Goal: Task Accomplishment & Management: Use online tool/utility

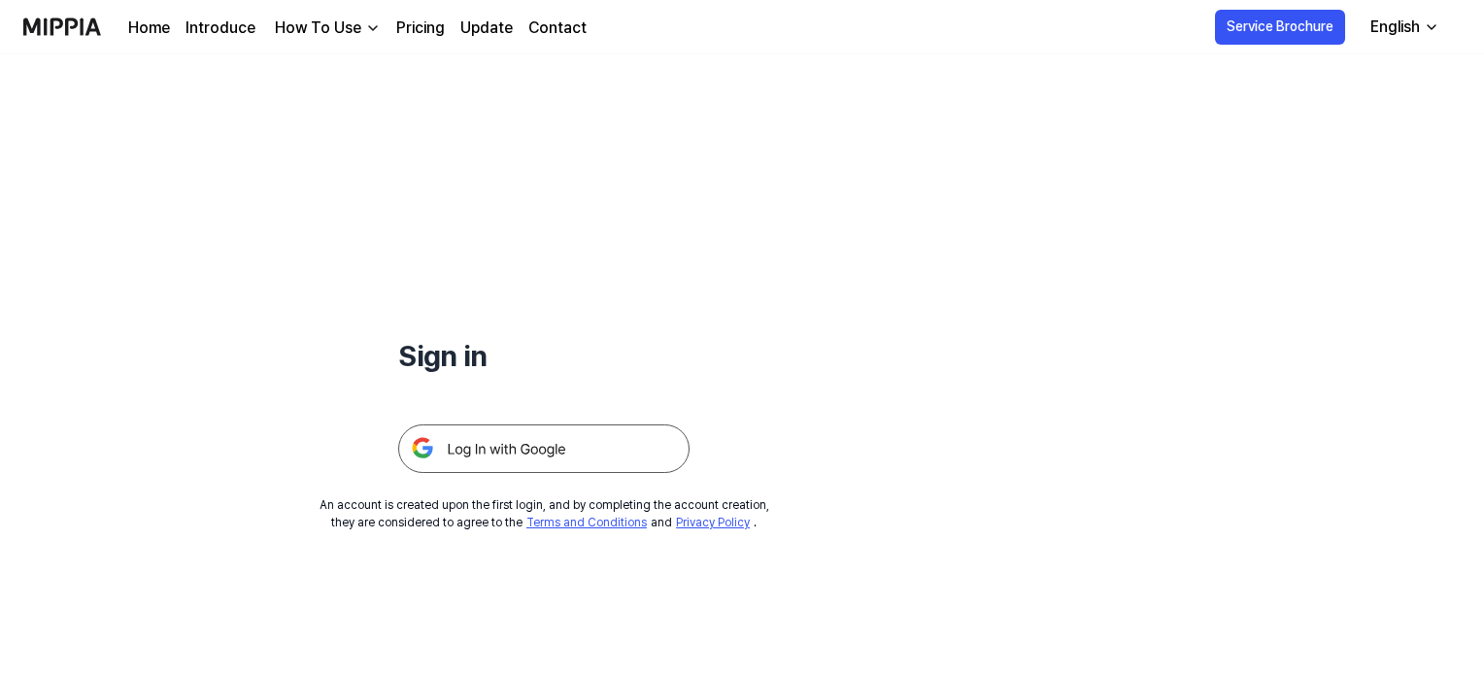
click at [526, 456] on img at bounding box center [543, 448] width 291 height 49
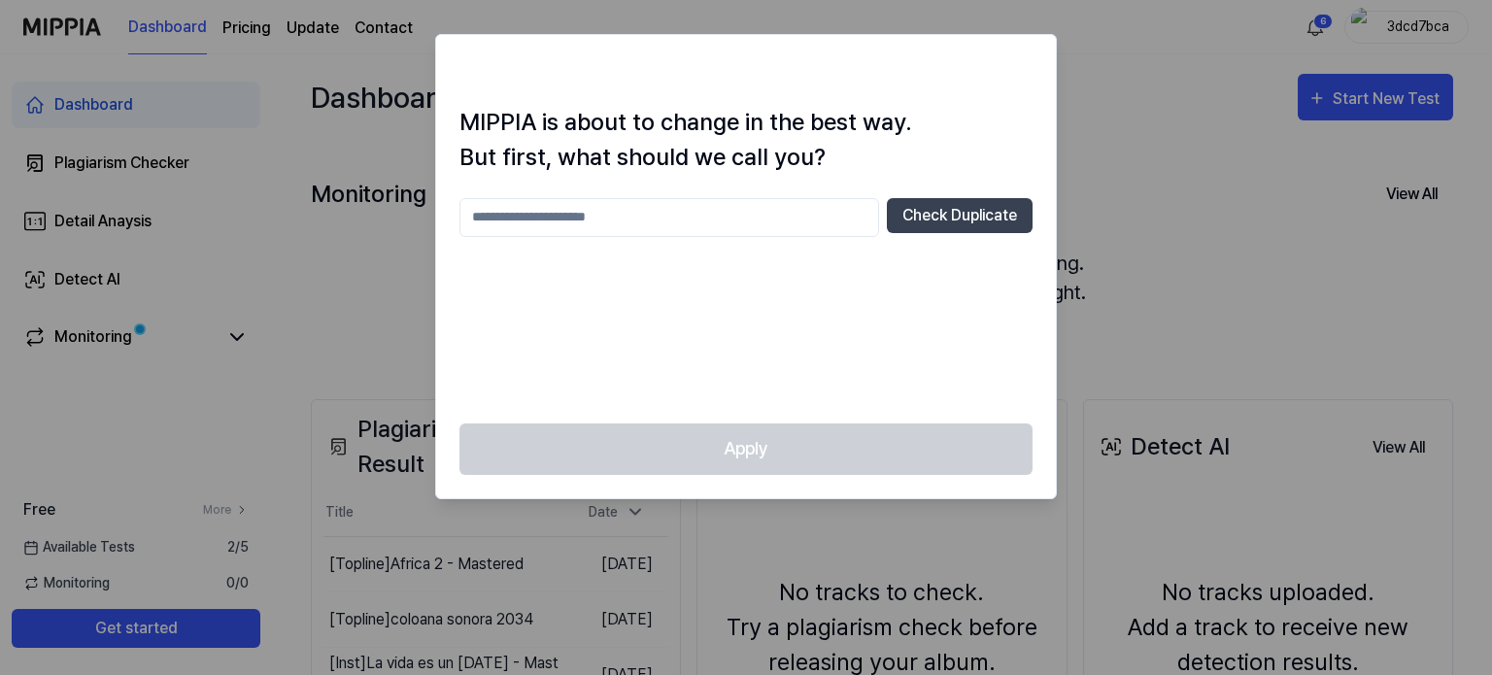
click at [723, 211] on input "text" at bounding box center [669, 217] width 420 height 39
type input "******"
click at [962, 215] on button "Check Duplicate" at bounding box center [960, 215] width 146 height 35
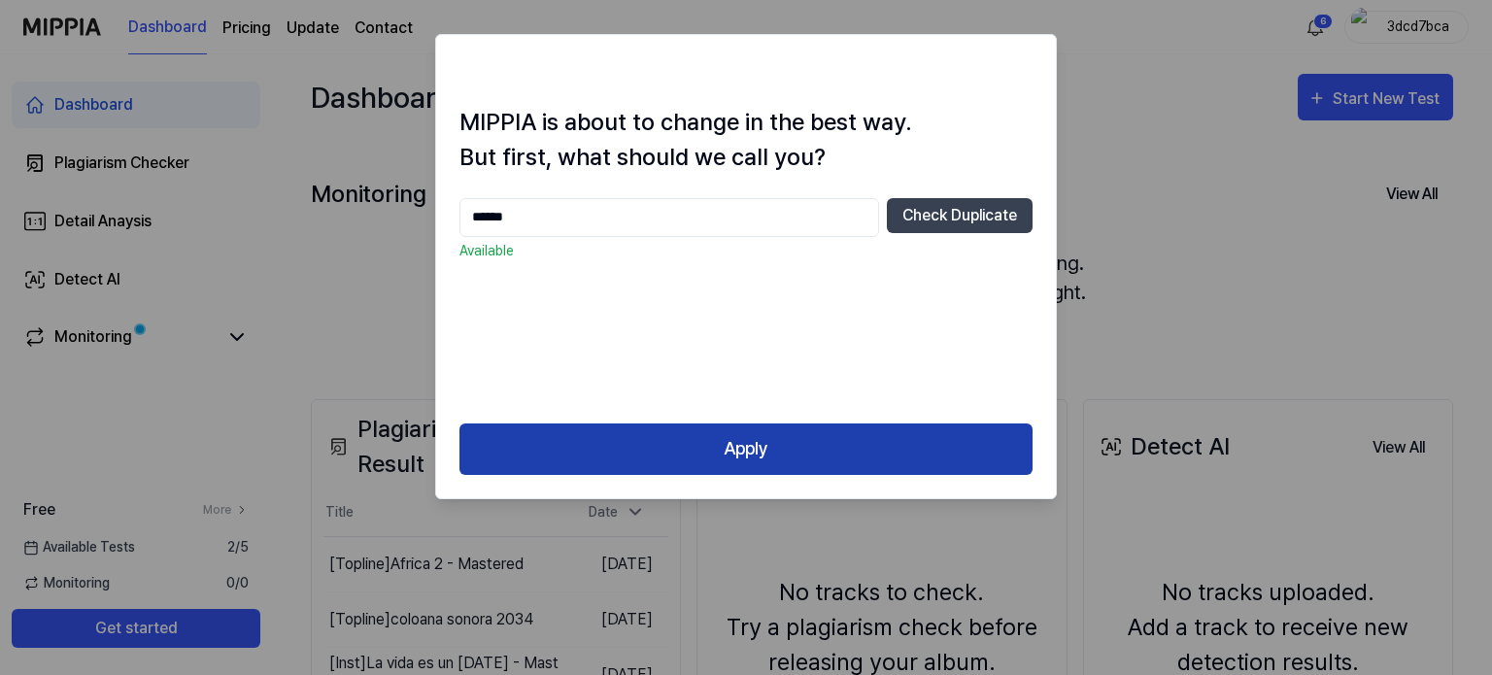
click at [767, 449] on button "Apply" at bounding box center [745, 448] width 573 height 51
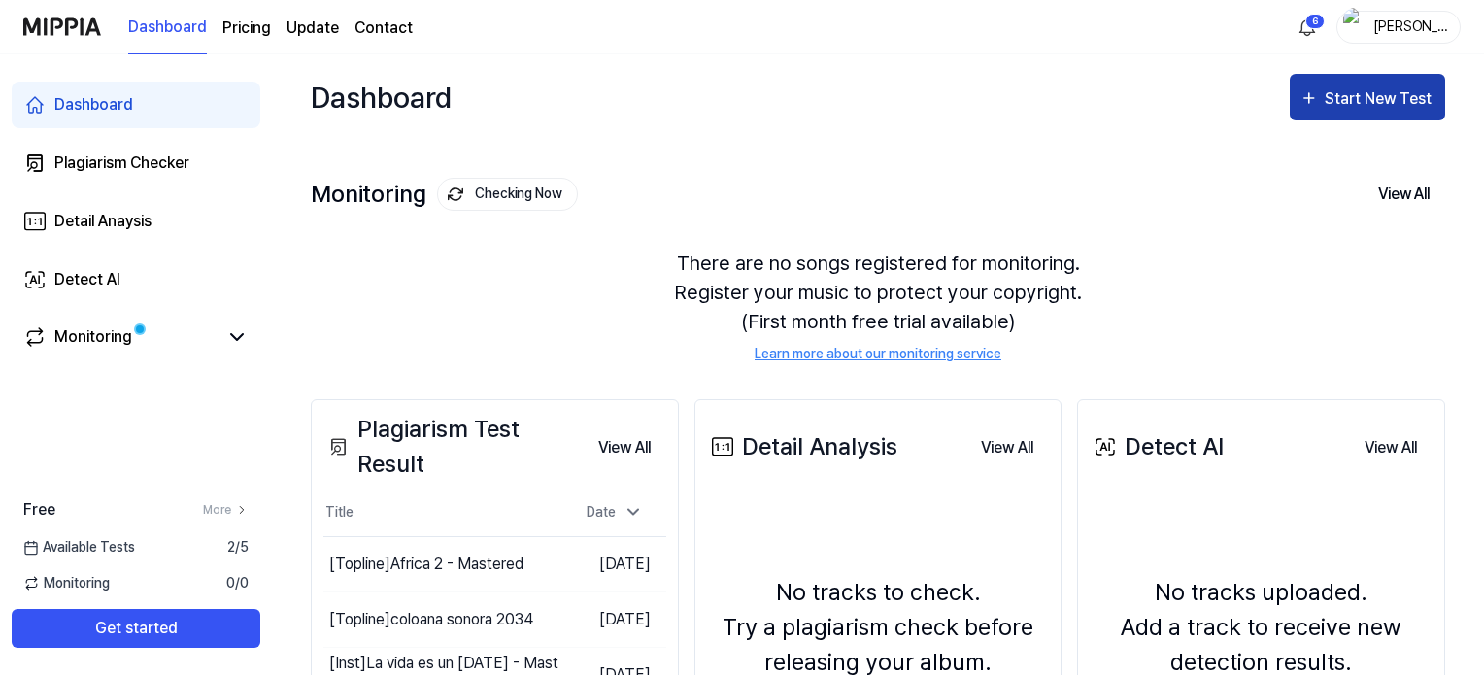
click at [1374, 104] on div "Start New Test" at bounding box center [1380, 98] width 111 height 25
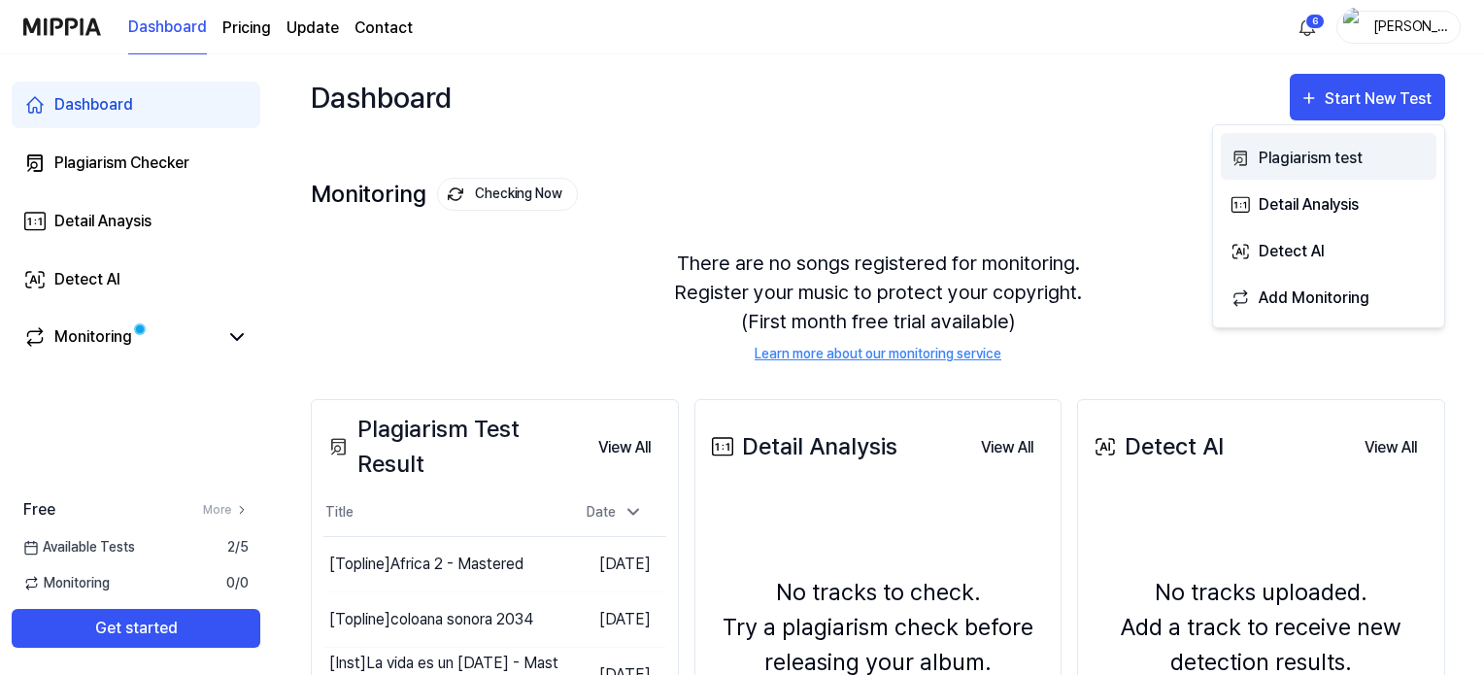
click at [1301, 153] on div "Plagiarism test" at bounding box center [1343, 158] width 169 height 25
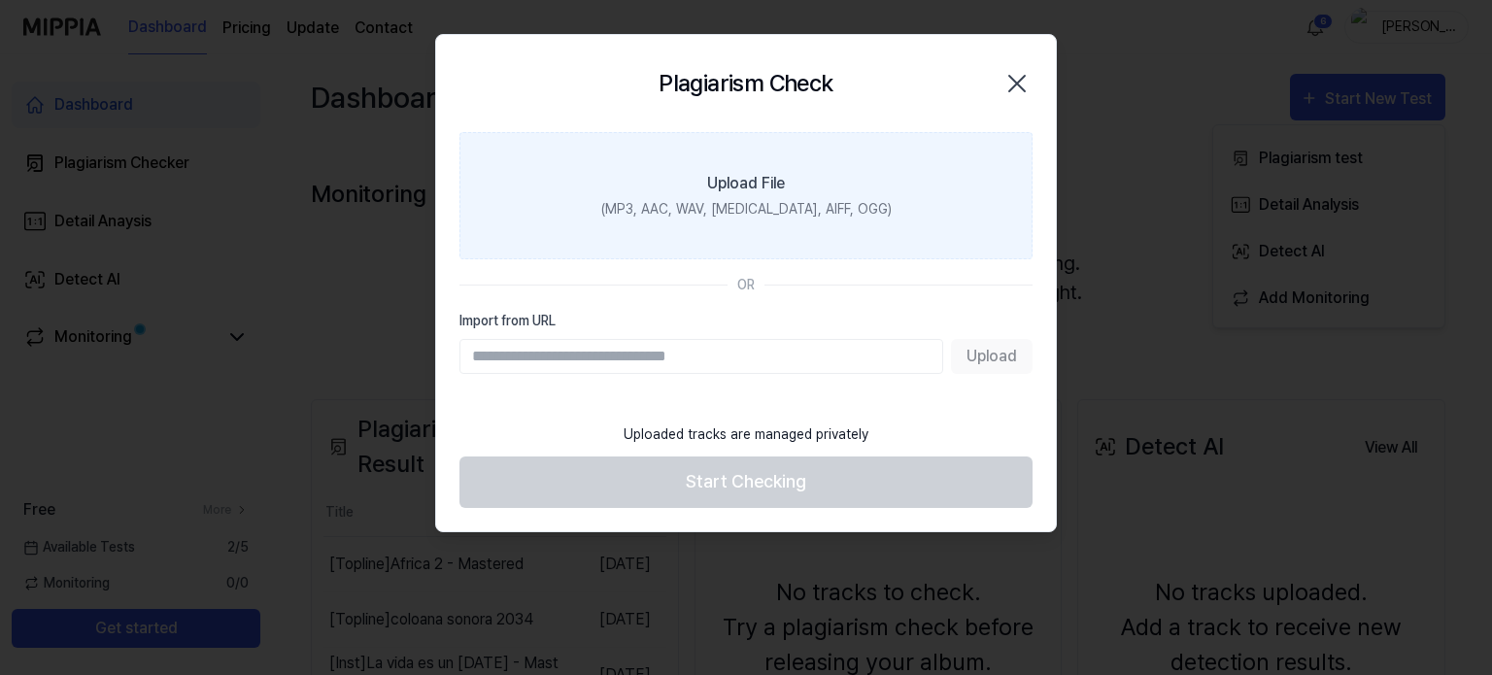
click at [728, 197] on label "Upload File (MP3, AAC, WAV, FLAC, AIFF, OGG)" at bounding box center [745, 195] width 573 height 127
click at [0, 0] on input "Upload File (MP3, AAC, WAV, FLAC, AIFF, OGG)" at bounding box center [0, 0] width 0 height 0
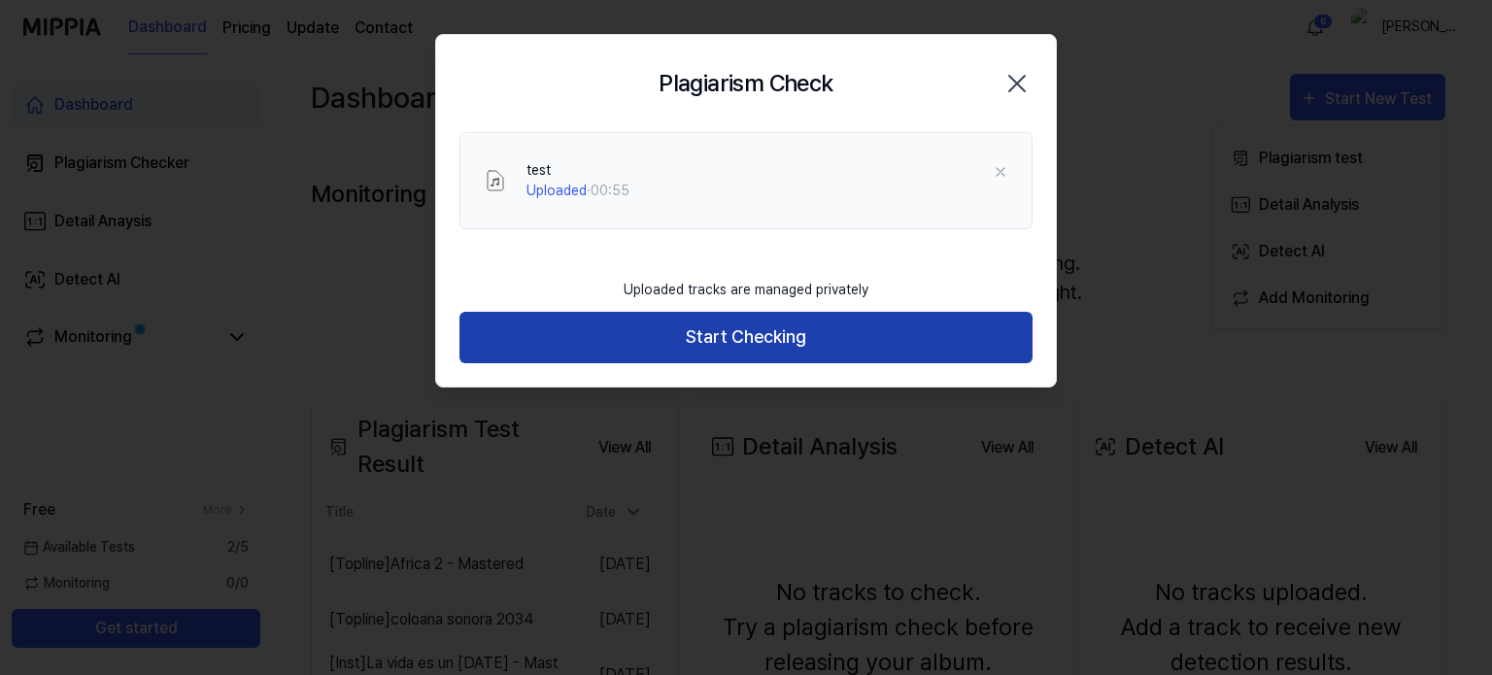
click at [779, 334] on button "Start Checking" at bounding box center [745, 337] width 573 height 51
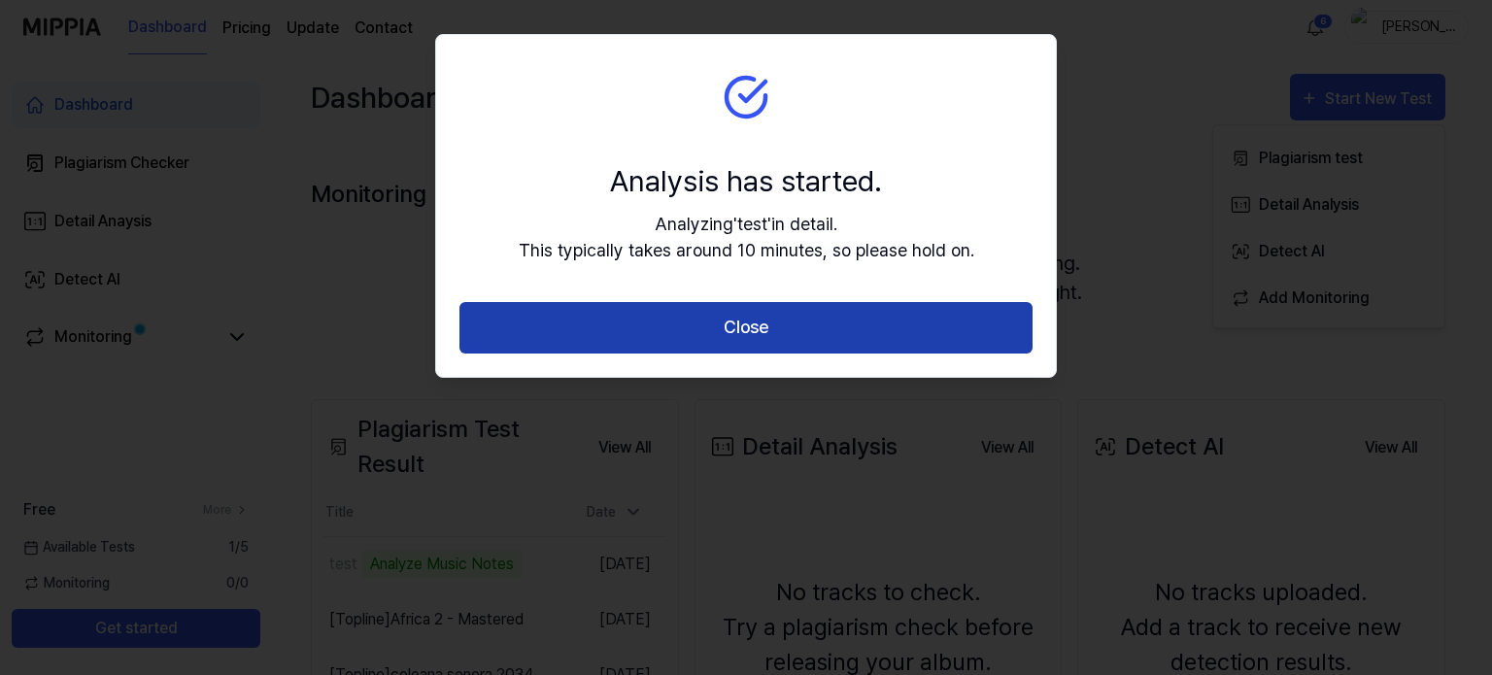
click at [760, 328] on button "Close" at bounding box center [745, 327] width 573 height 51
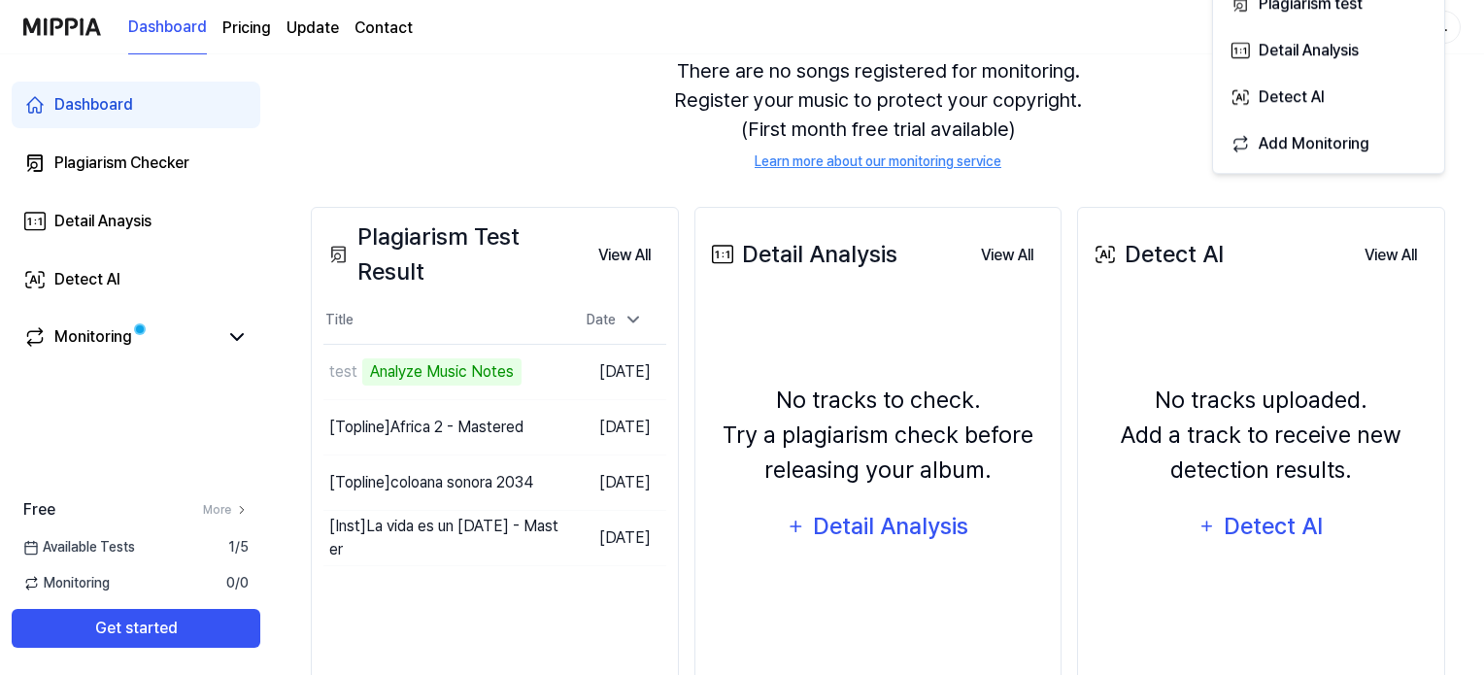
scroll to position [194, 0]
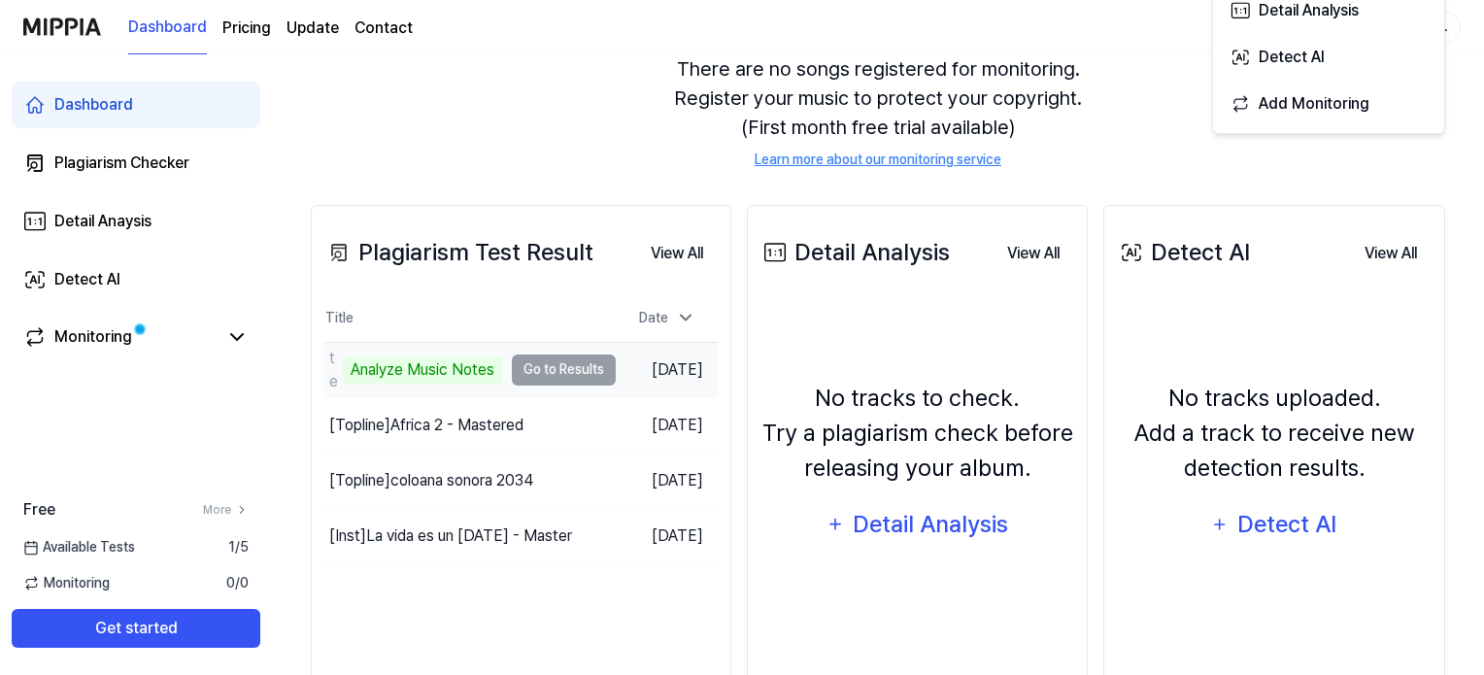
click at [573, 370] on td "test Analyze Music Notes Go to Results" at bounding box center [469, 370] width 292 height 54
click at [441, 370] on div "Analyze Music Notes" at bounding box center [422, 369] width 159 height 27
click at [557, 372] on td "test Analyze Music Notes Go to Results" at bounding box center [469, 370] width 292 height 54
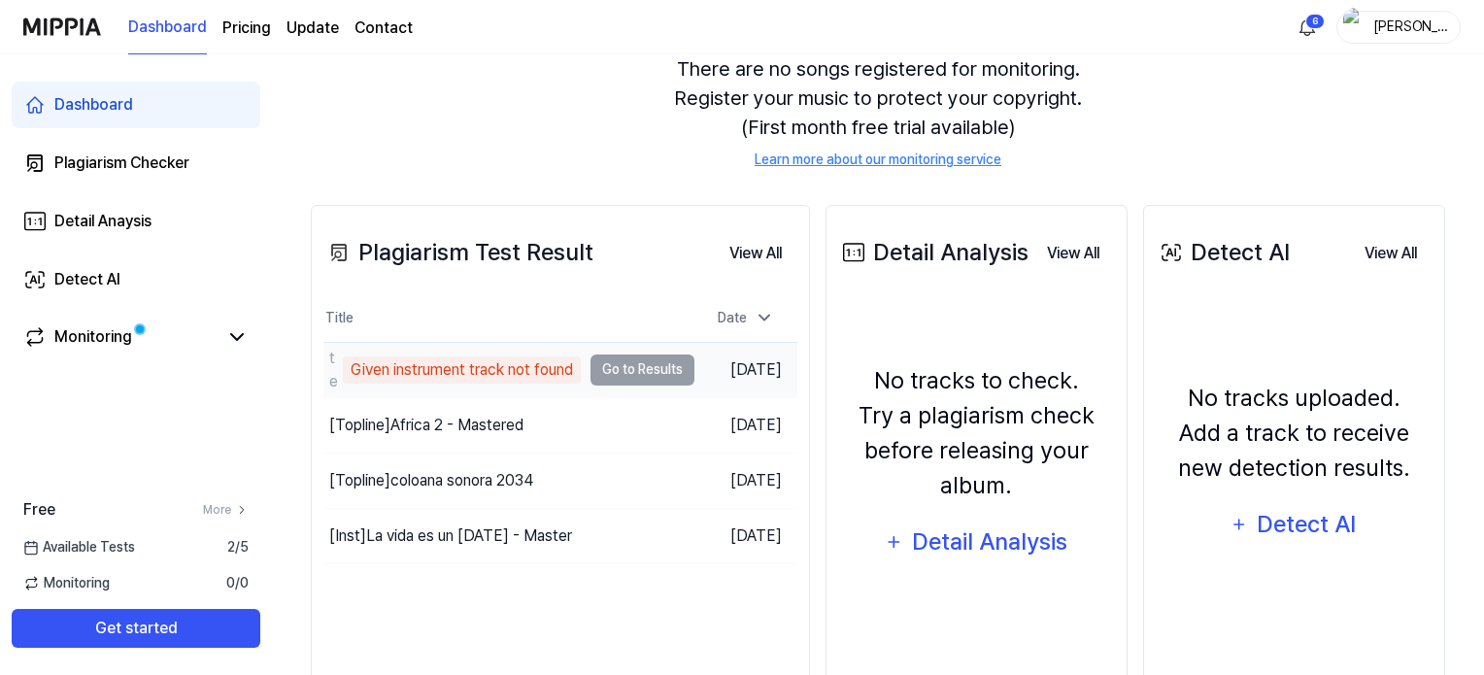
click at [643, 370] on td "test Given instrument track not found Go to Results" at bounding box center [508, 370] width 371 height 54
click at [430, 379] on div "Given instrument track not found" at bounding box center [462, 369] width 238 height 27
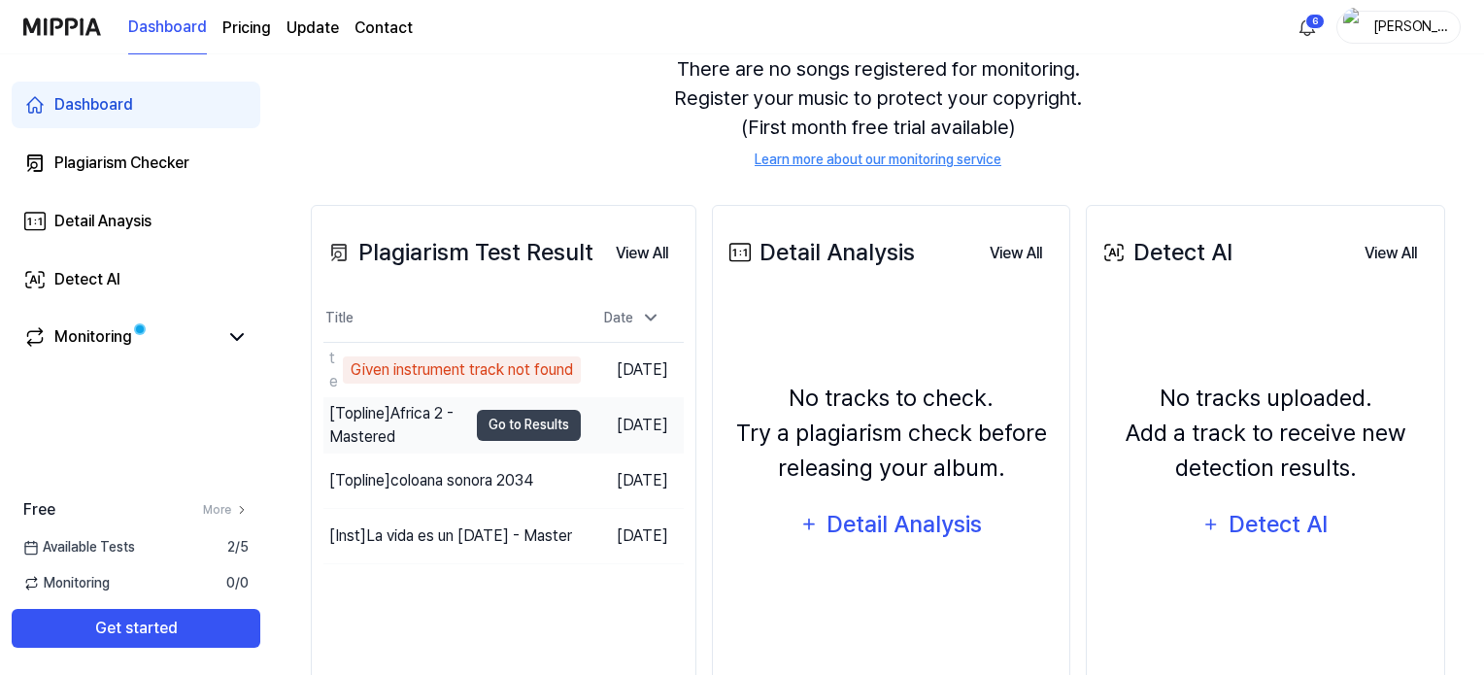
scroll to position [0, 0]
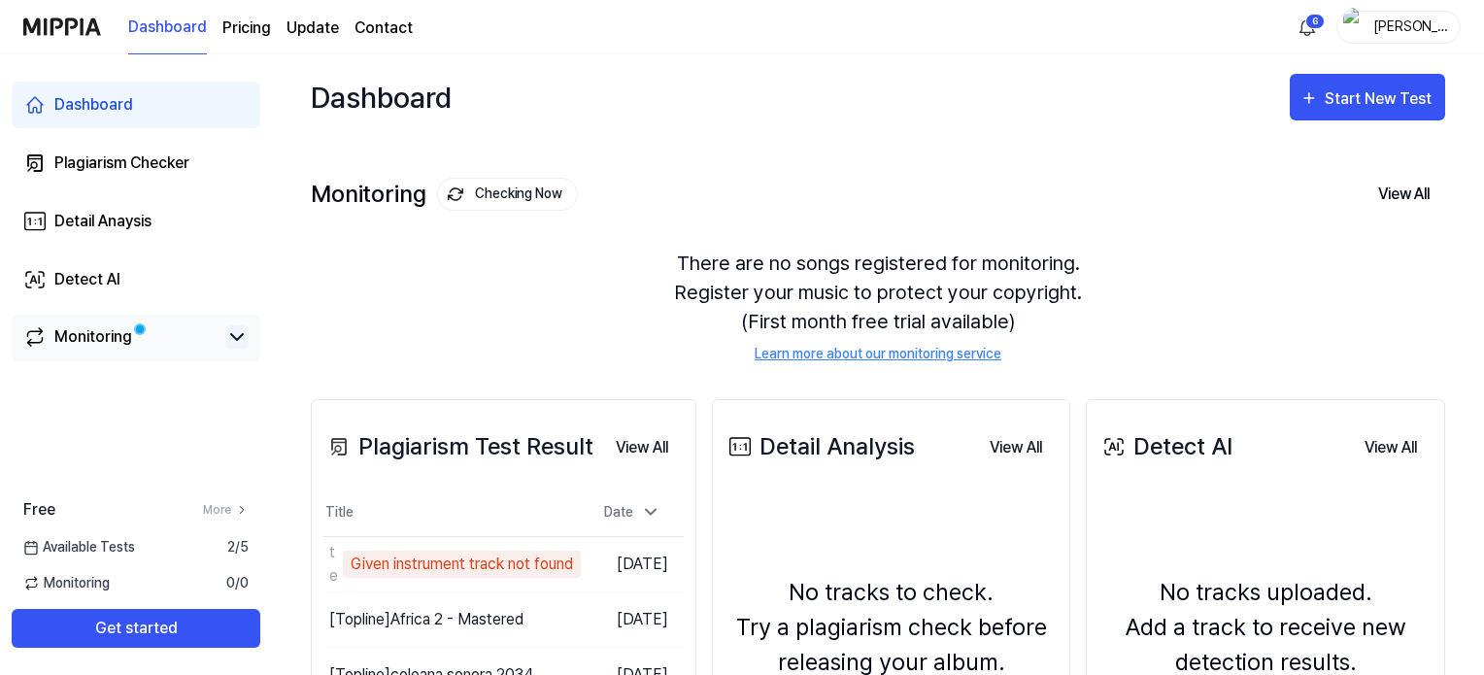
click at [239, 336] on icon at bounding box center [236, 336] width 23 height 23
click at [240, 336] on icon at bounding box center [237, 337] width 12 height 6
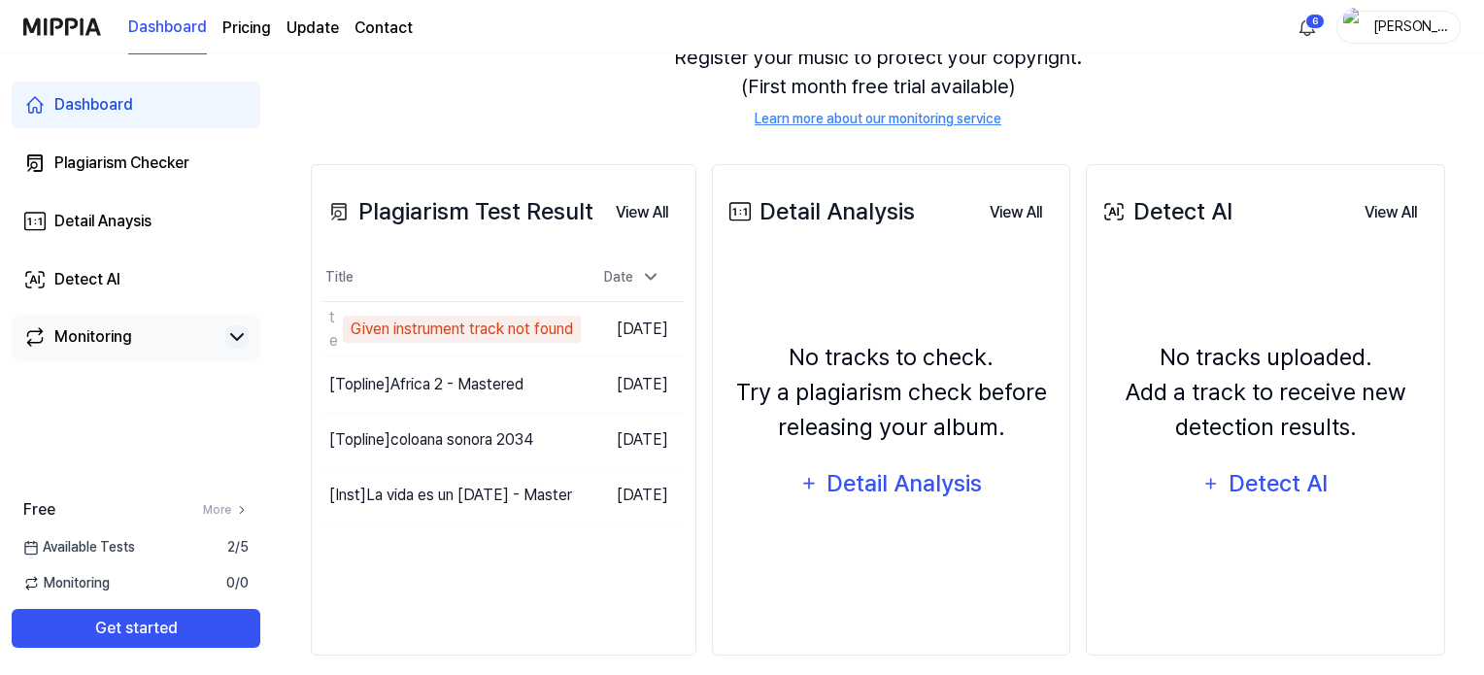
scroll to position [254, 0]
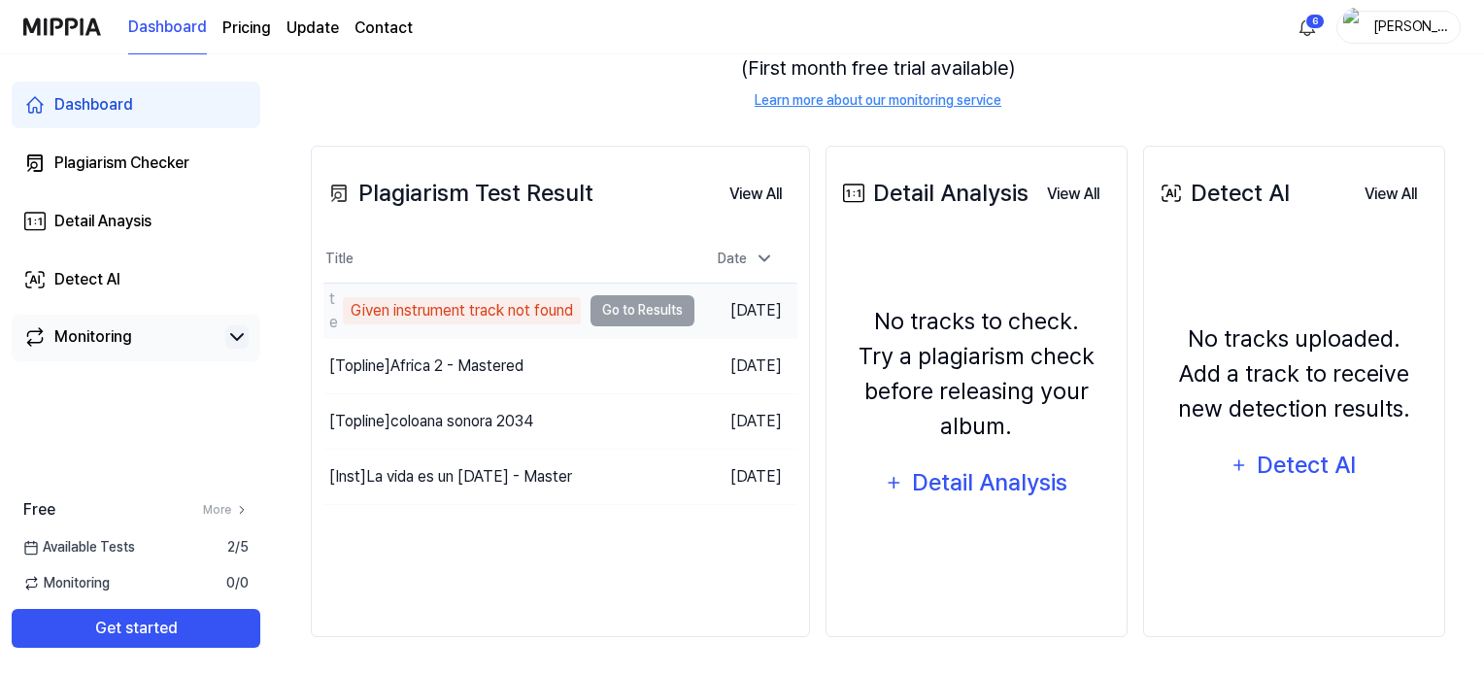
click at [657, 311] on td "test Given instrument track not found Go to Results" at bounding box center [508, 311] width 371 height 54
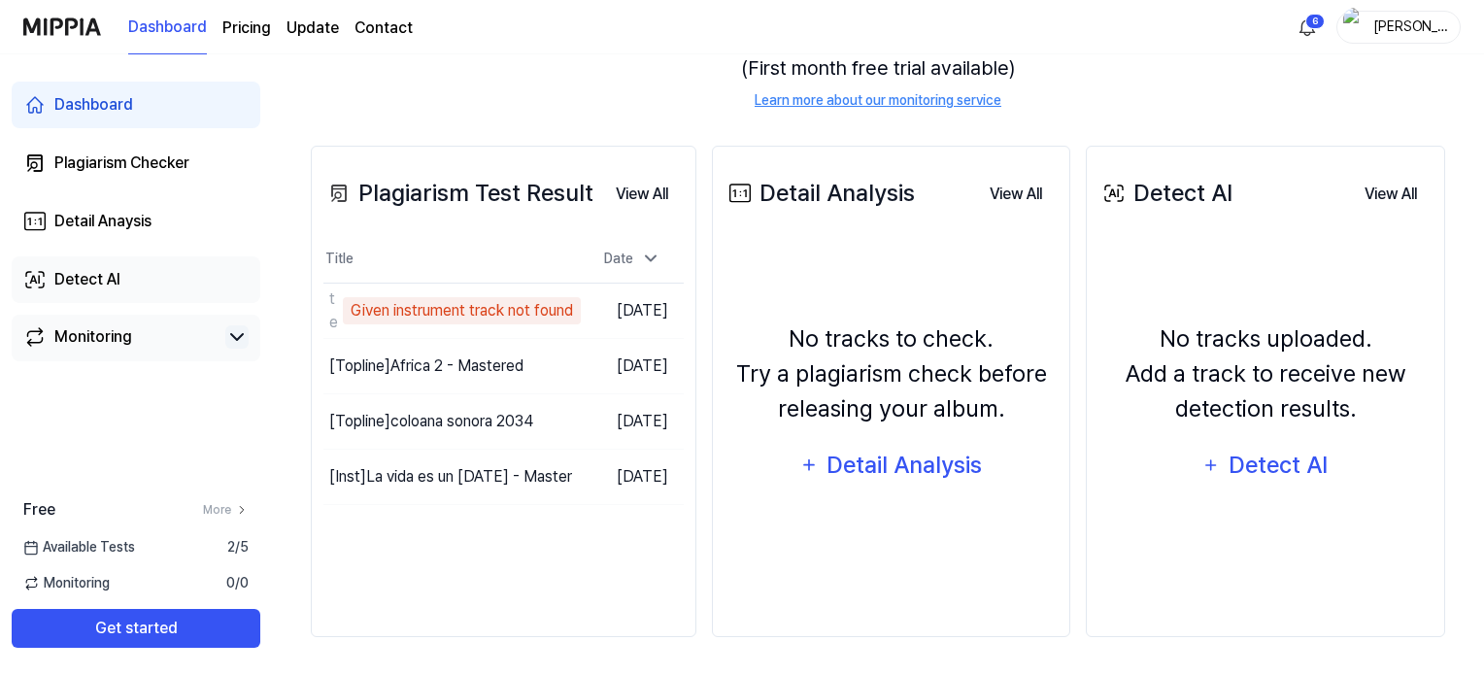
click at [110, 275] on div "Detect AI" at bounding box center [87, 279] width 66 height 23
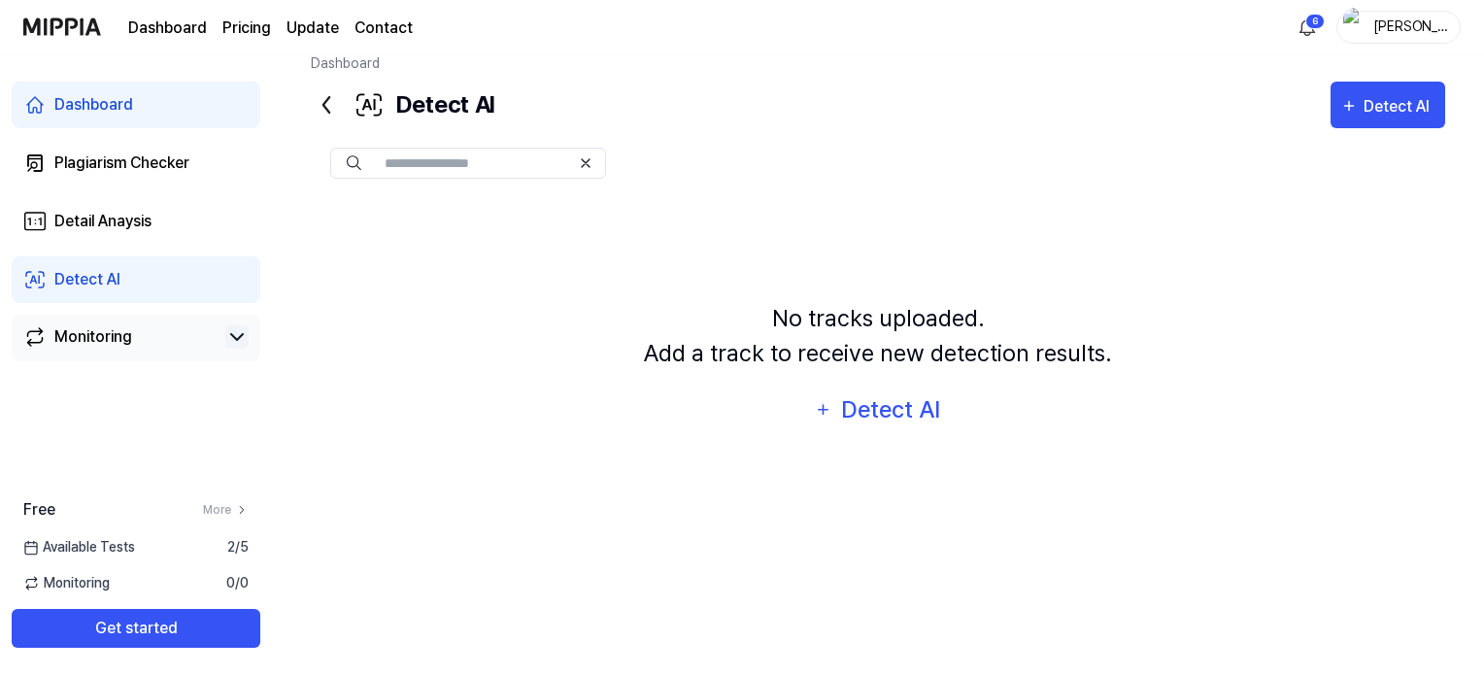
click at [328, 104] on icon at bounding box center [326, 104] width 31 height 31
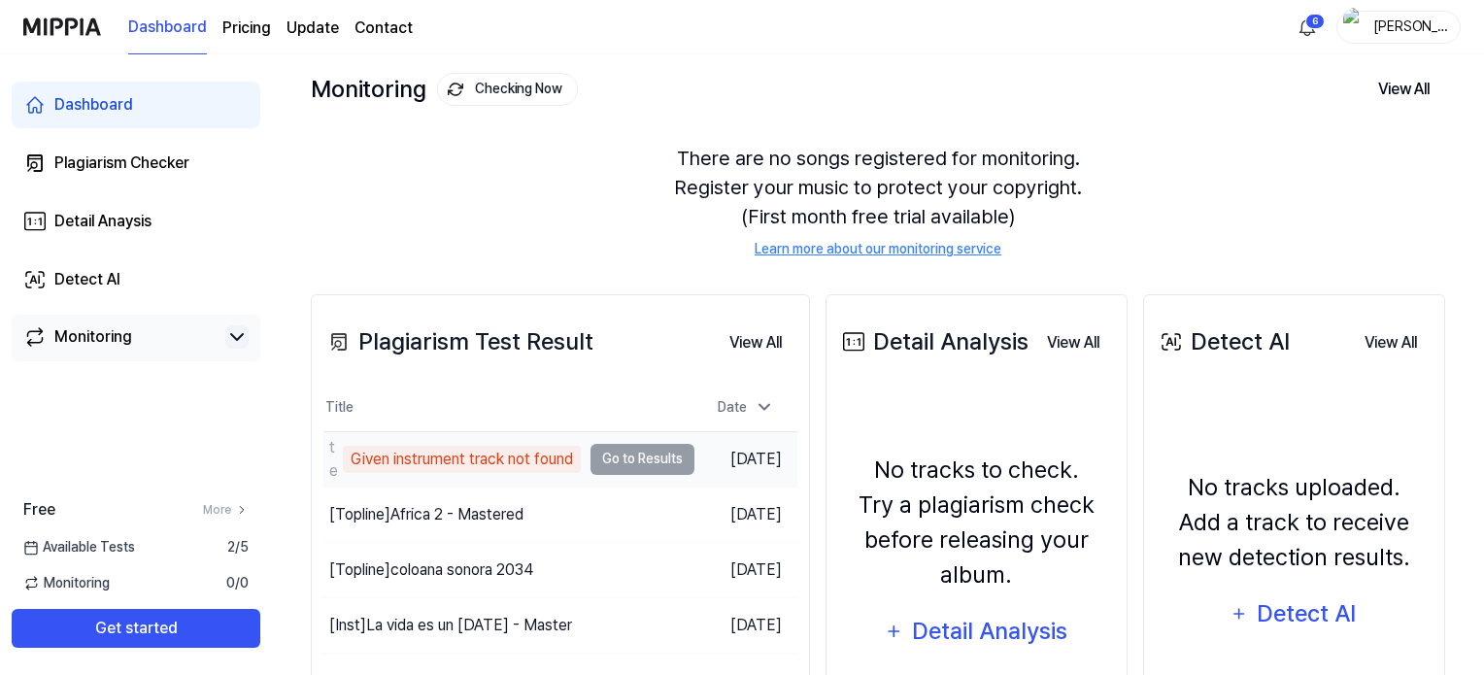
scroll to position [121, 0]
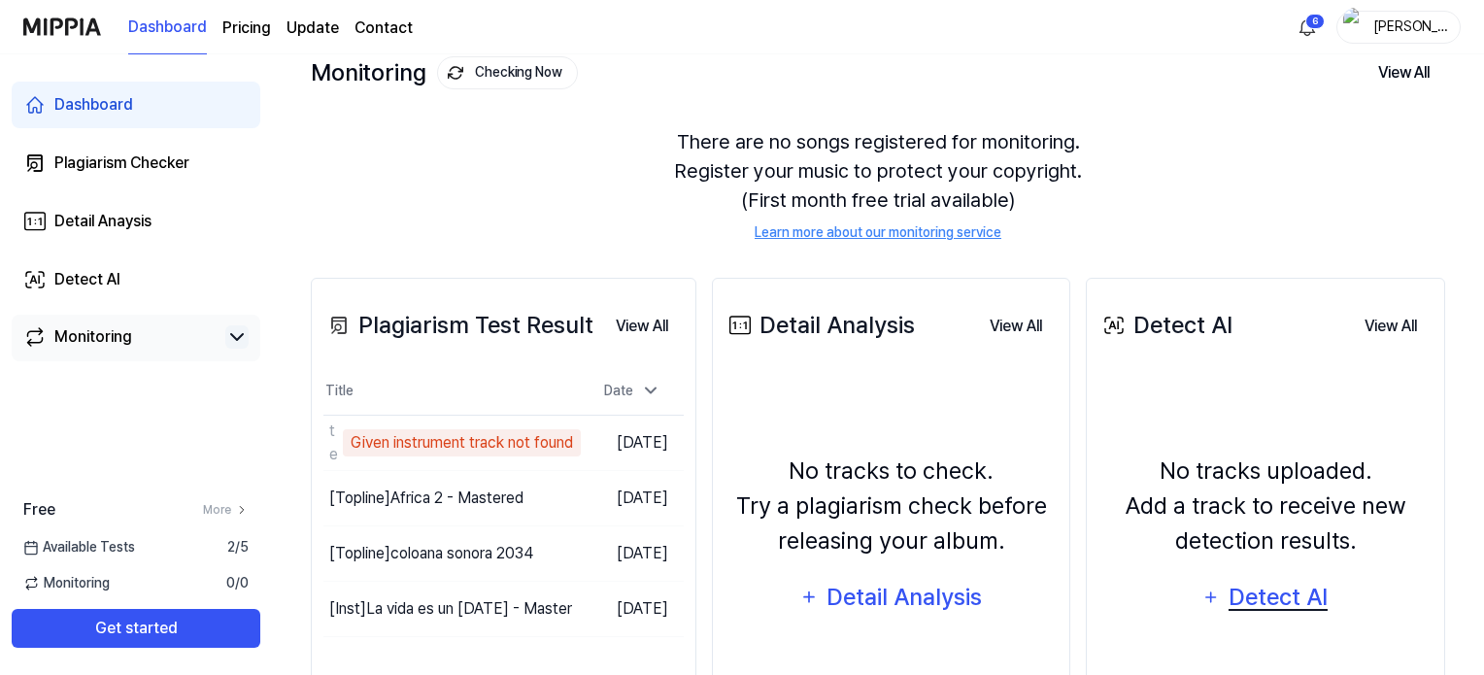
click at [1280, 604] on div "Detect AI" at bounding box center [1279, 597] width 104 height 37
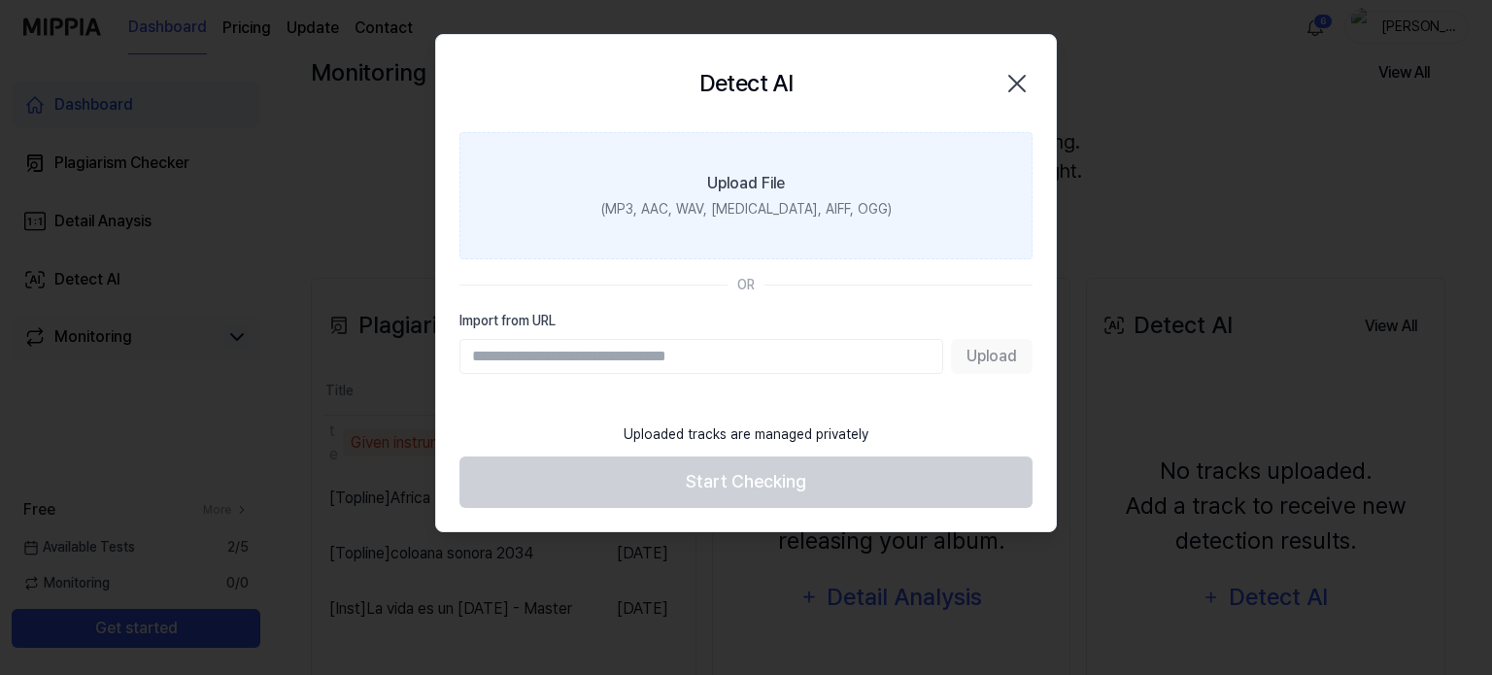
click at [723, 184] on div "Upload File" at bounding box center [746, 183] width 78 height 23
click at [0, 0] on input "Upload File (MP3, AAC, WAV, FLAC, AIFF, OGG)" at bounding box center [0, 0] width 0 height 0
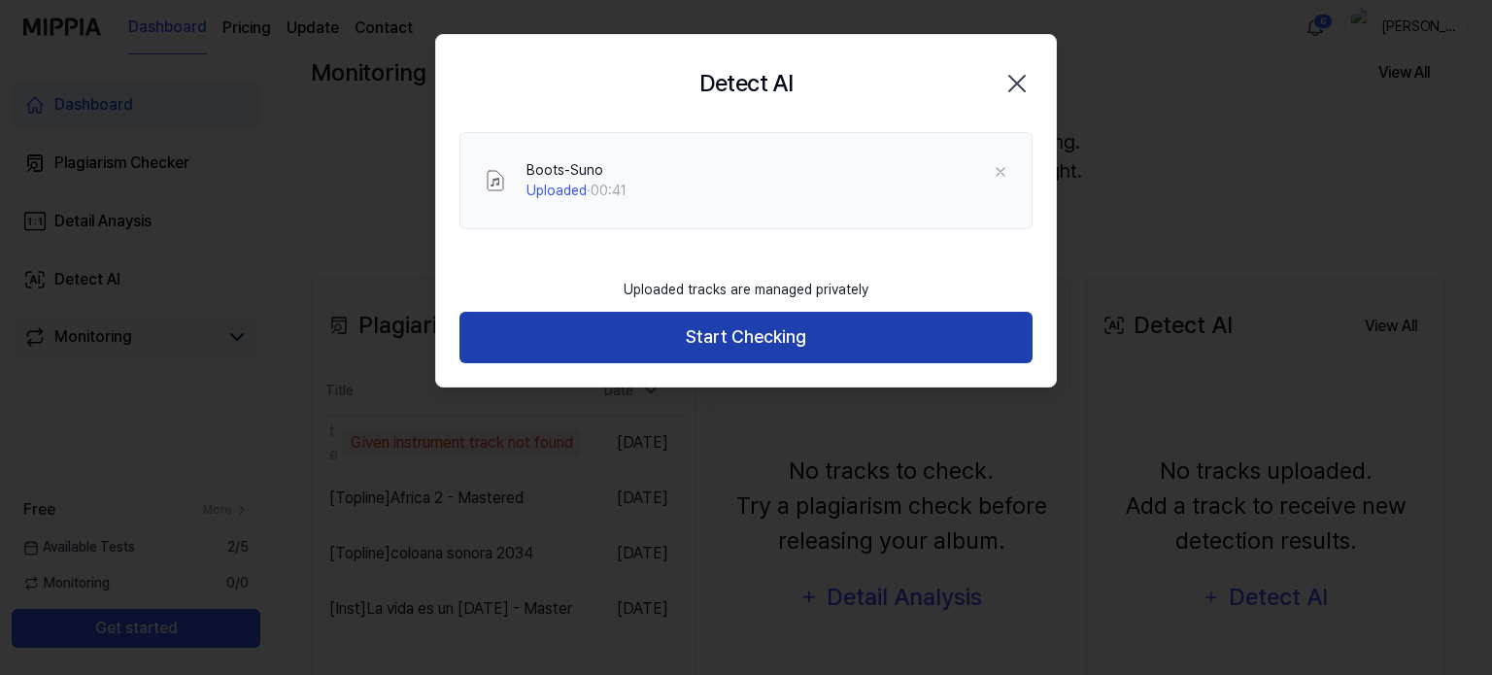
click at [789, 344] on button "Start Checking" at bounding box center [745, 337] width 573 height 51
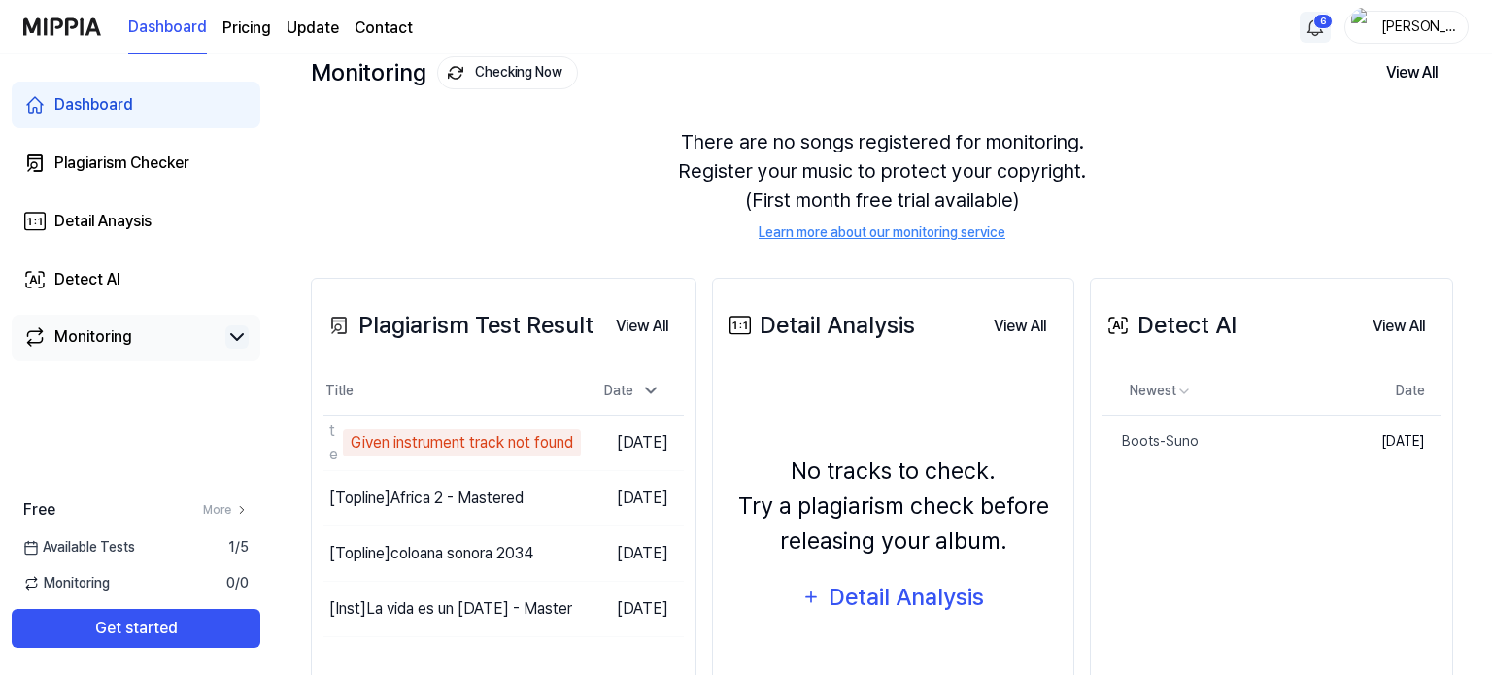
click at [1317, 30] on html "Dashboard Pricing Update Contact 6 andrei Dashboard Plagiarism Checker Detail A…" at bounding box center [746, 216] width 1492 height 675
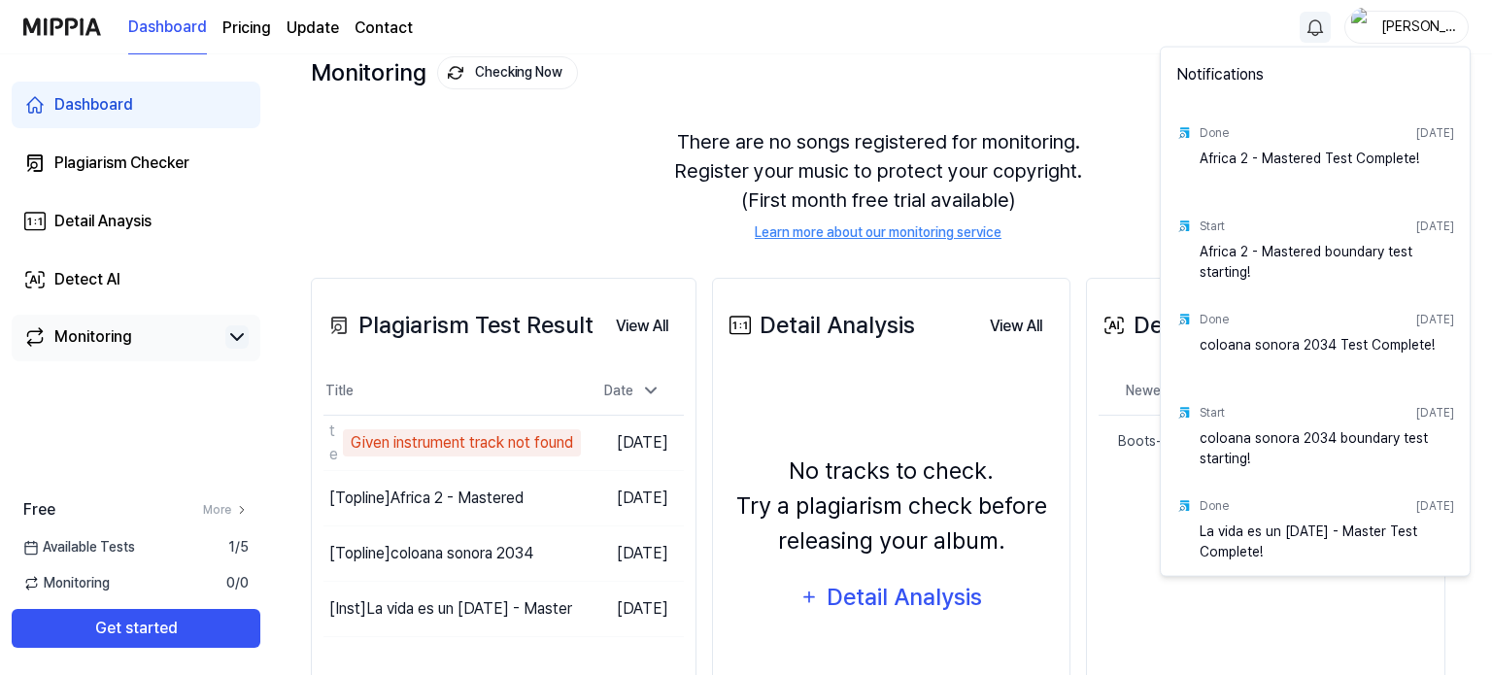
click at [1310, 26] on html "Dashboard Pricing Update Contact andrei Dashboard Plagiarism Checker Detail Ana…" at bounding box center [746, 216] width 1492 height 675
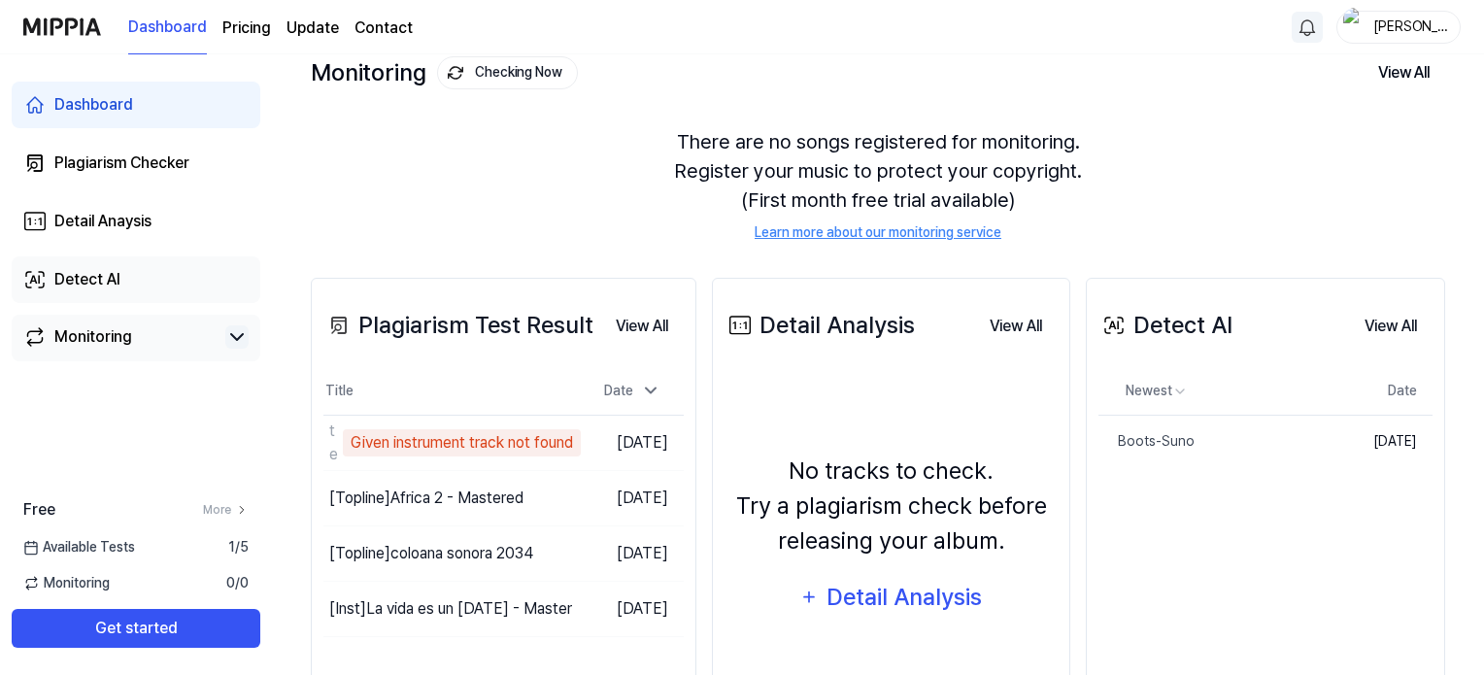
click at [132, 285] on link "Detect AI" at bounding box center [136, 279] width 249 height 47
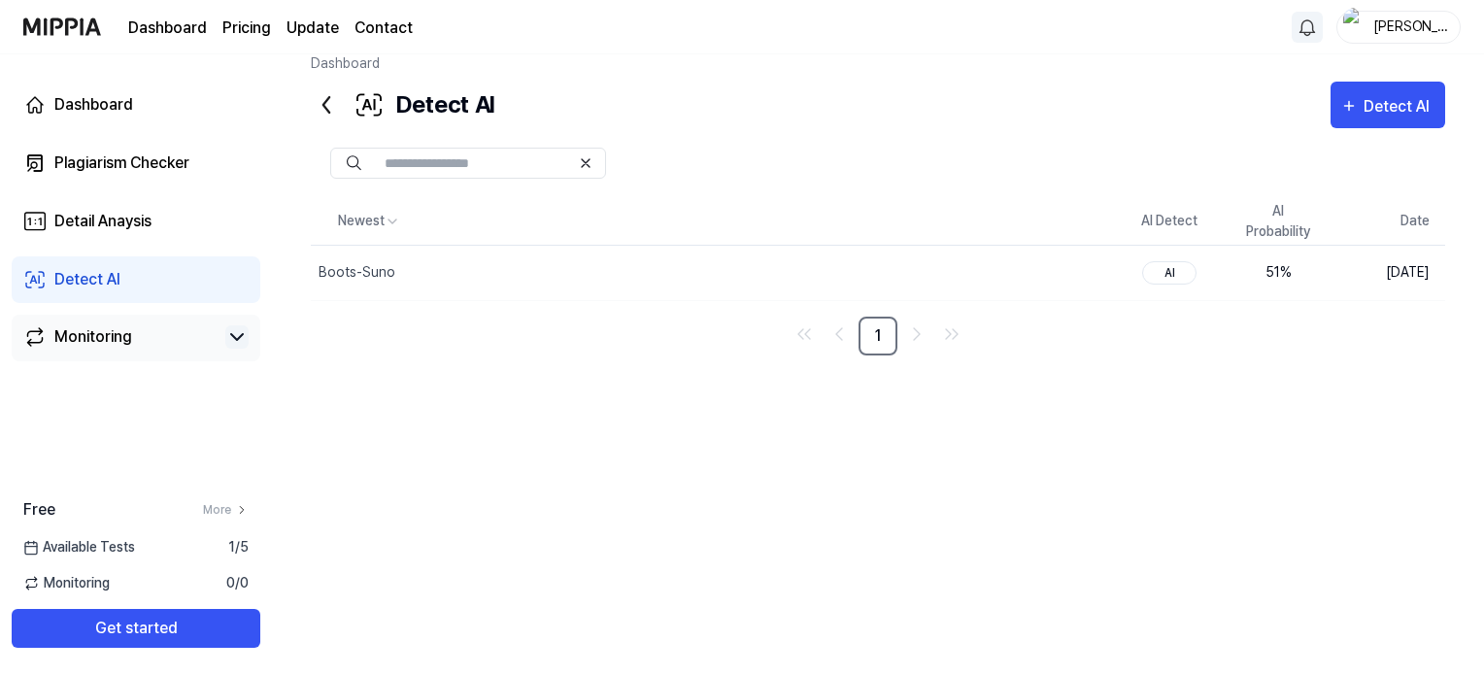
click at [109, 331] on div "Monitoring" at bounding box center [93, 336] width 78 height 23
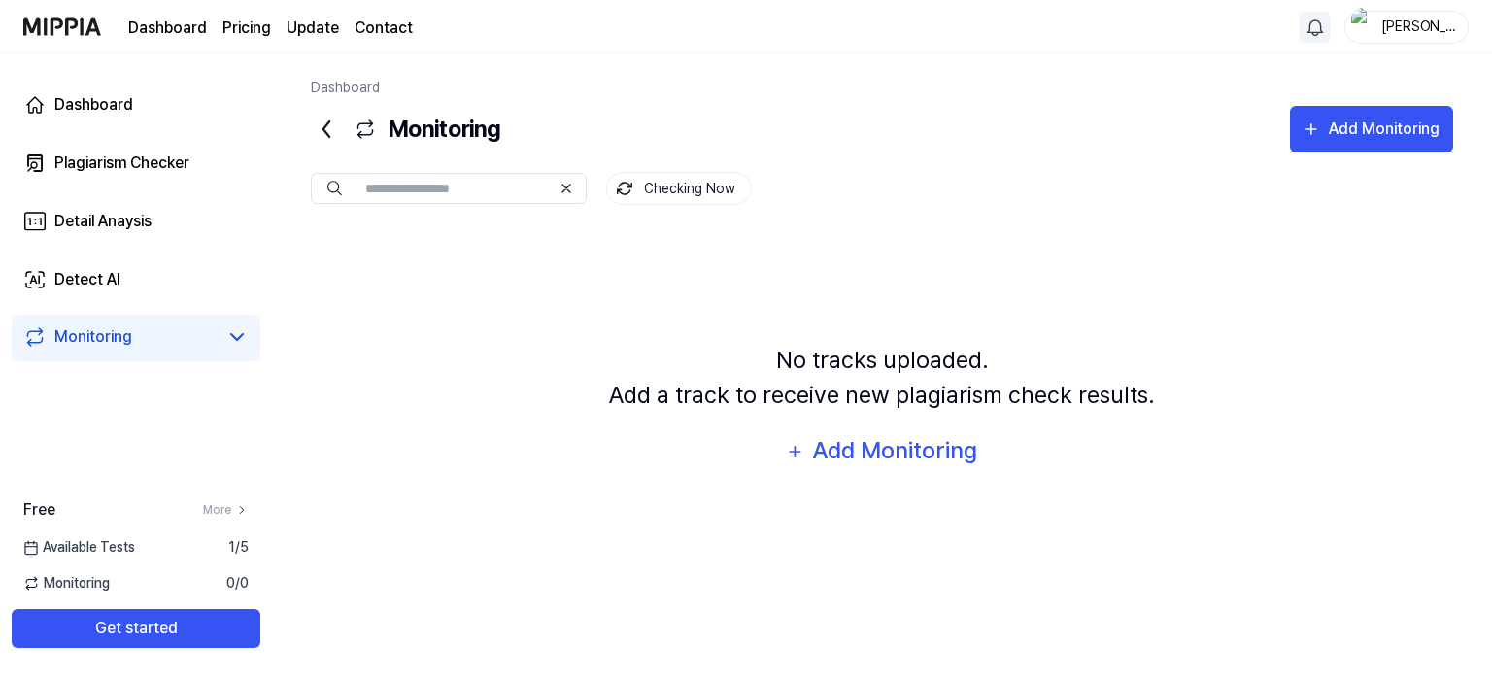
click at [234, 339] on icon at bounding box center [236, 336] width 23 height 23
click at [233, 341] on icon at bounding box center [236, 336] width 23 height 23
click at [1320, 36] on html "Dashboard Pricing Update Contact andrei Dashboard Plagiarism Checker Detail Ana…" at bounding box center [746, 337] width 1492 height 675
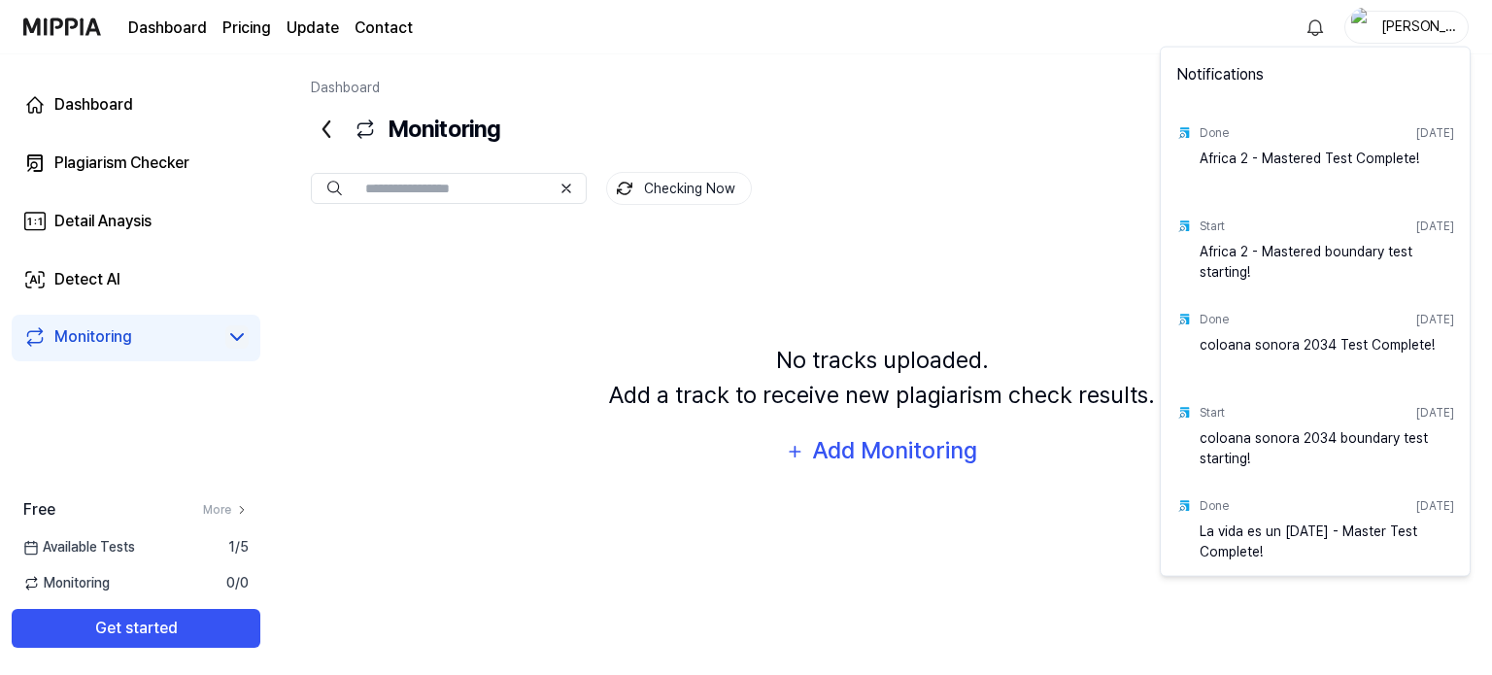
click at [1312, 29] on html "Dashboard Pricing Update Contact andrei Dashboard Plagiarism Checker Detail Ana…" at bounding box center [746, 337] width 1492 height 675
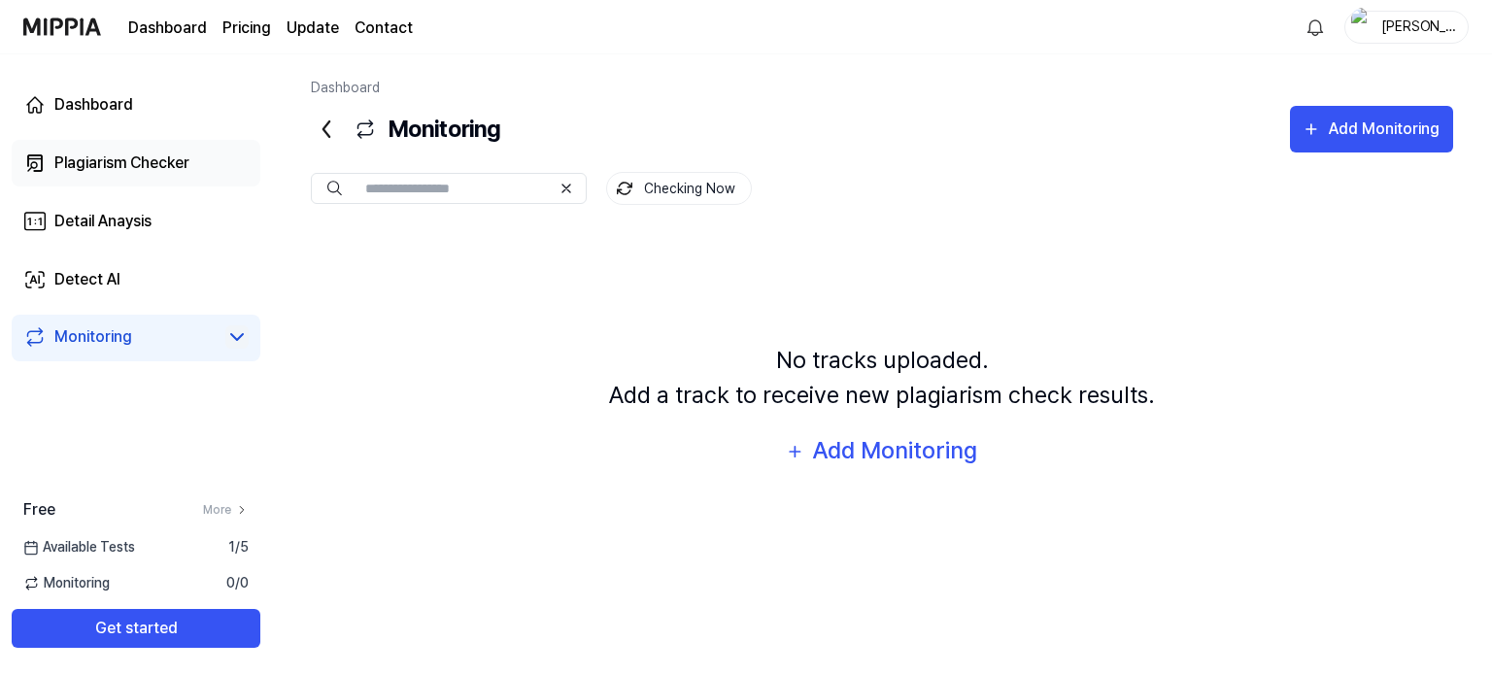
click at [115, 164] on div "Plagiarism Checker" at bounding box center [121, 163] width 135 height 23
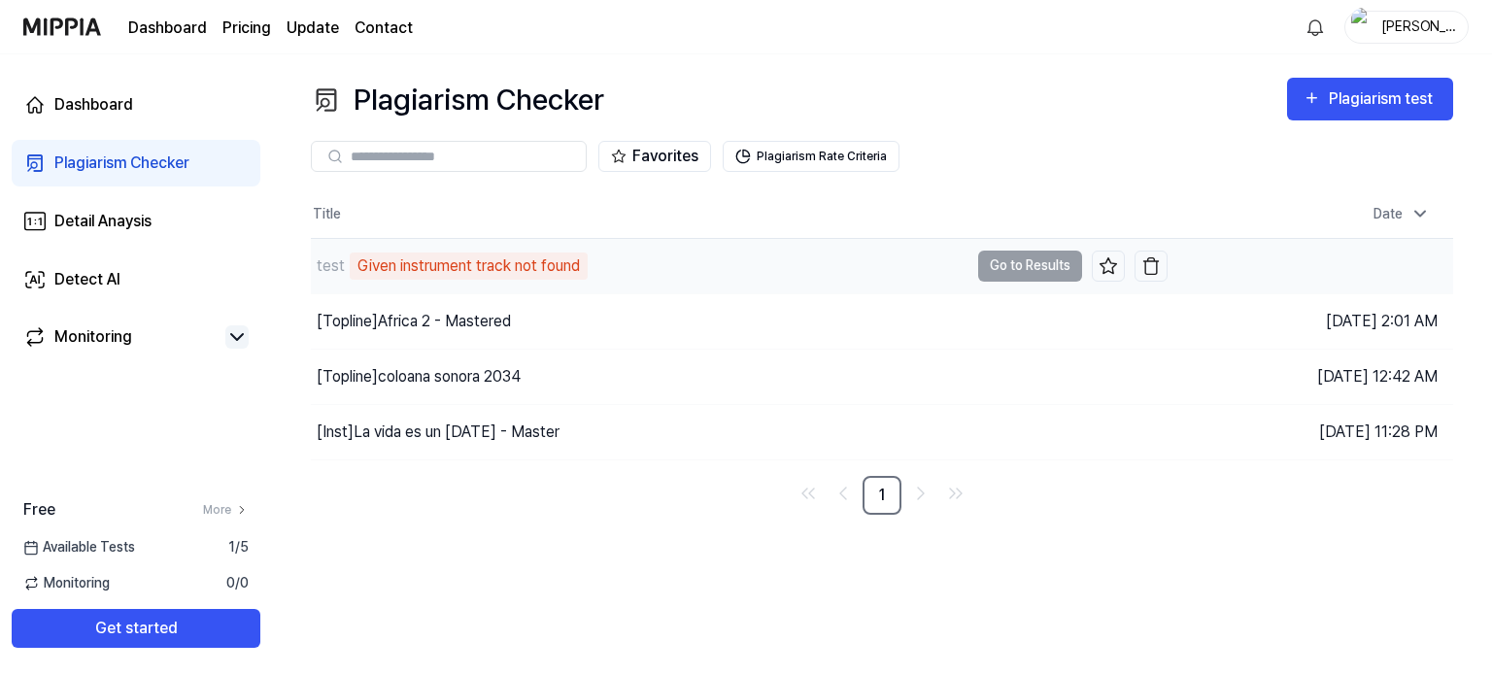
click at [1033, 272] on td "test Given instrument track not found Go to Results" at bounding box center [739, 266] width 857 height 54
click at [490, 266] on div "Given instrument track not found" at bounding box center [469, 266] width 238 height 27
click at [1046, 265] on td "test Given instrument track not found Go to Results" at bounding box center [739, 266] width 857 height 54
click at [448, 261] on div "Given instrument track not found" at bounding box center [469, 266] width 238 height 27
drag, startPoint x: 467, startPoint y: 264, endPoint x: 410, endPoint y: 264, distance: 57.3
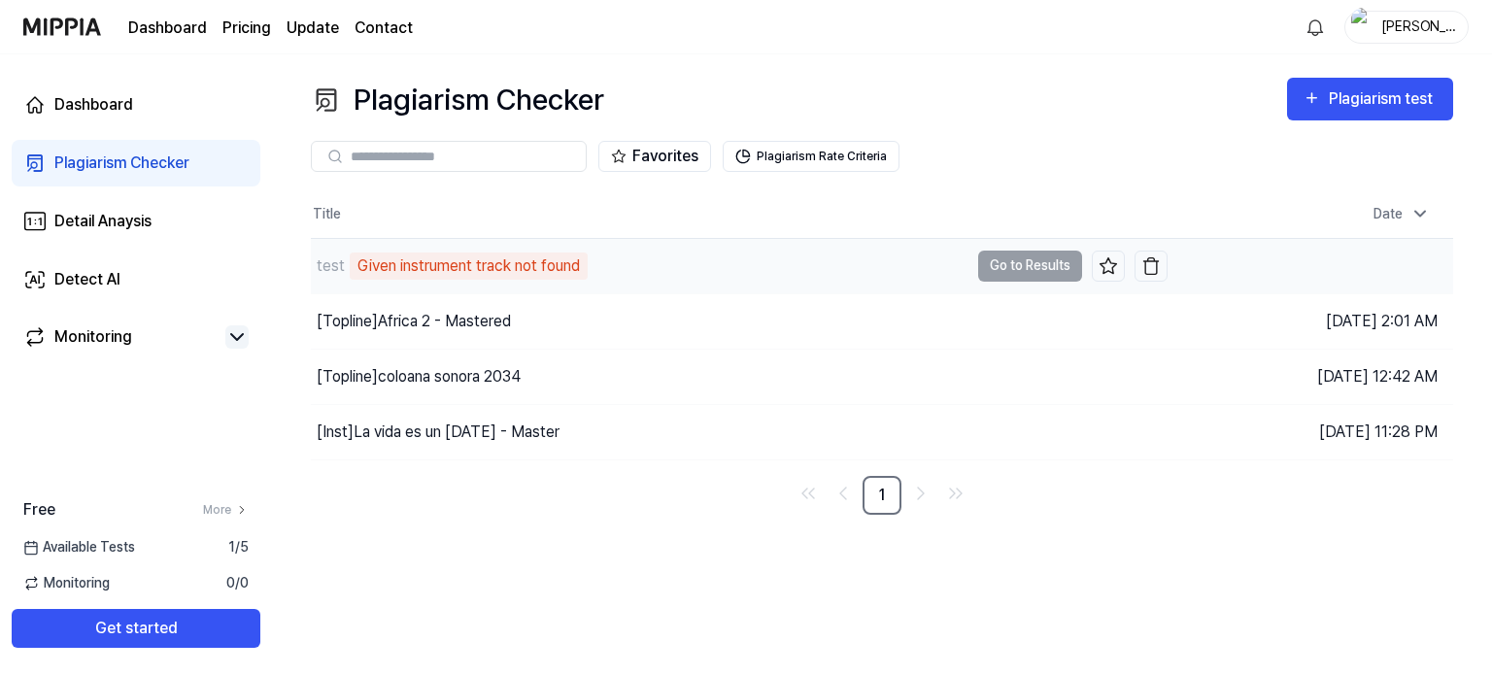
click at [410, 264] on div "Given instrument track not found" at bounding box center [469, 266] width 238 height 27
click at [242, 511] on icon at bounding box center [242, 510] width 4 height 7
click at [235, 333] on icon at bounding box center [236, 336] width 23 height 23
click at [238, 338] on icon at bounding box center [236, 336] width 23 height 23
click at [1022, 269] on td "test Given instrument track not found Go to Results" at bounding box center [739, 266] width 857 height 54
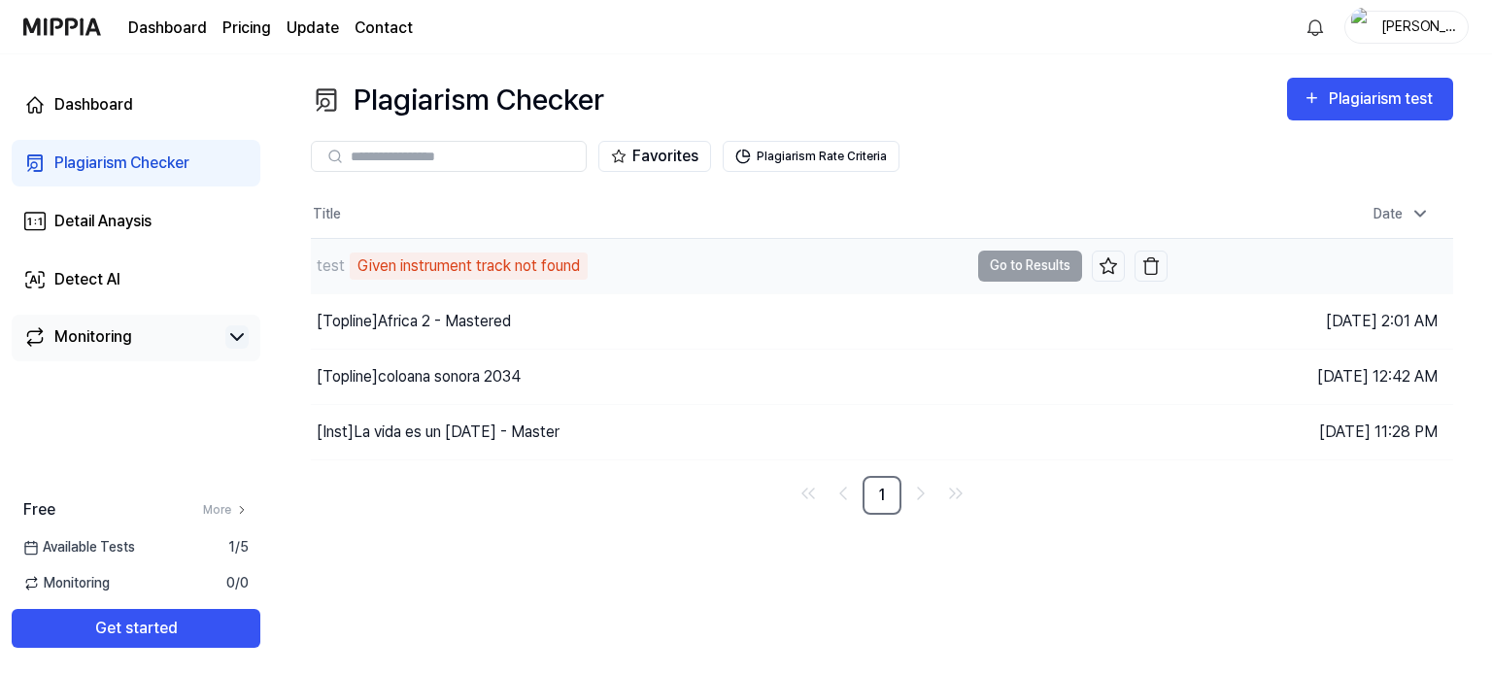
click at [344, 268] on div "test Given instrument track not found" at bounding box center [449, 266] width 277 height 27
click at [521, 271] on div "Given instrument track not found" at bounding box center [469, 266] width 238 height 27
